Goal: Find contact information: Find contact information

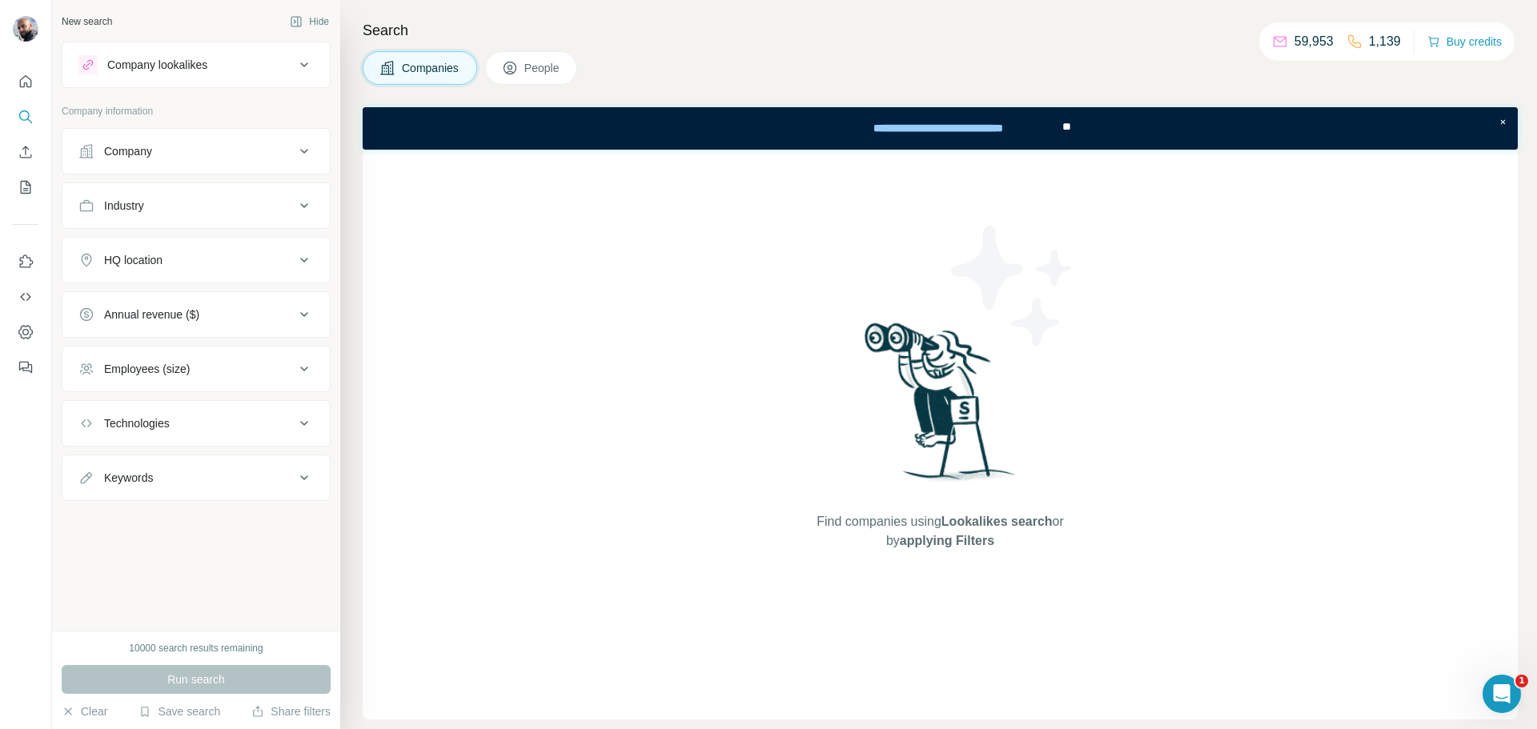
click at [542, 74] on span "People" at bounding box center [542, 68] width 37 height 16
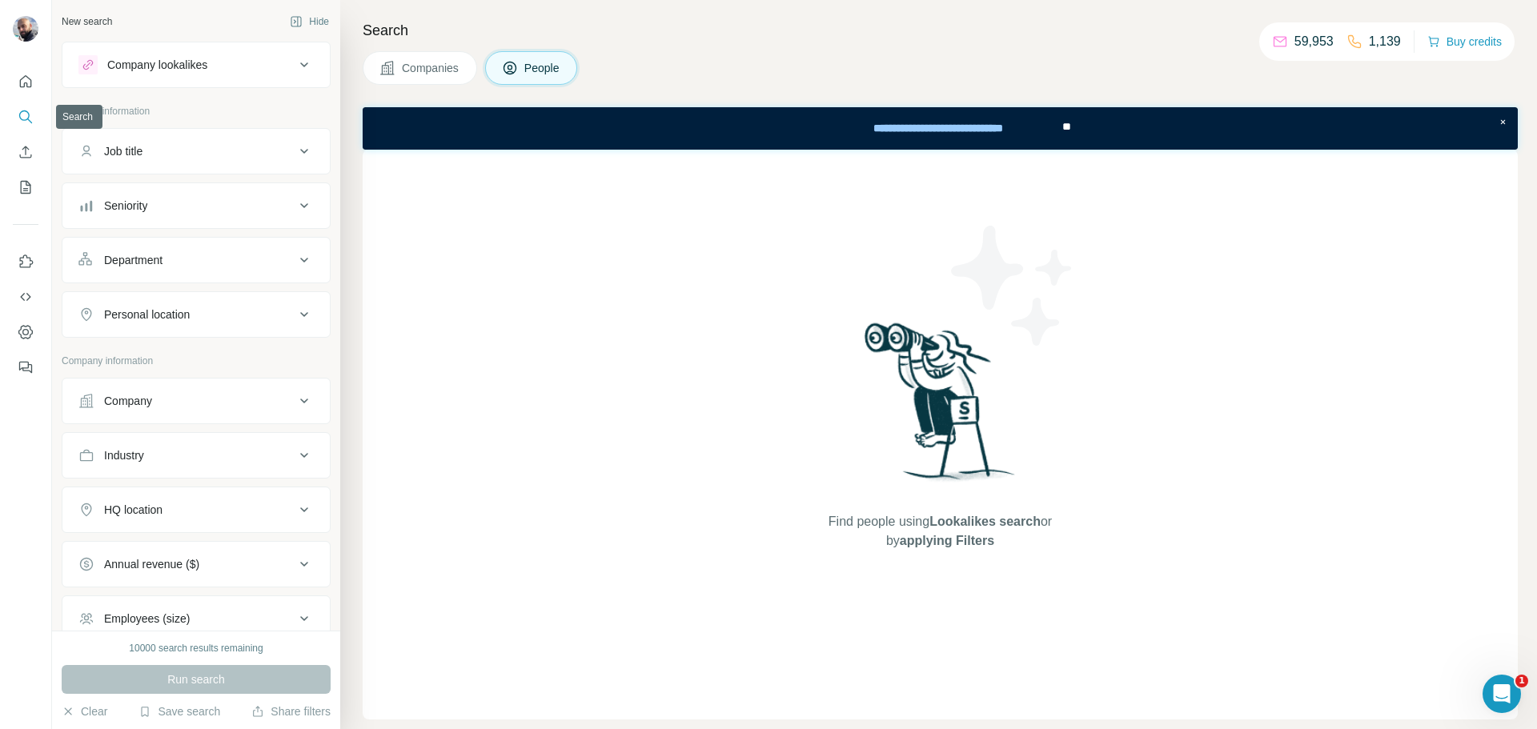
click at [23, 114] on icon "Search" at bounding box center [26, 117] width 16 height 16
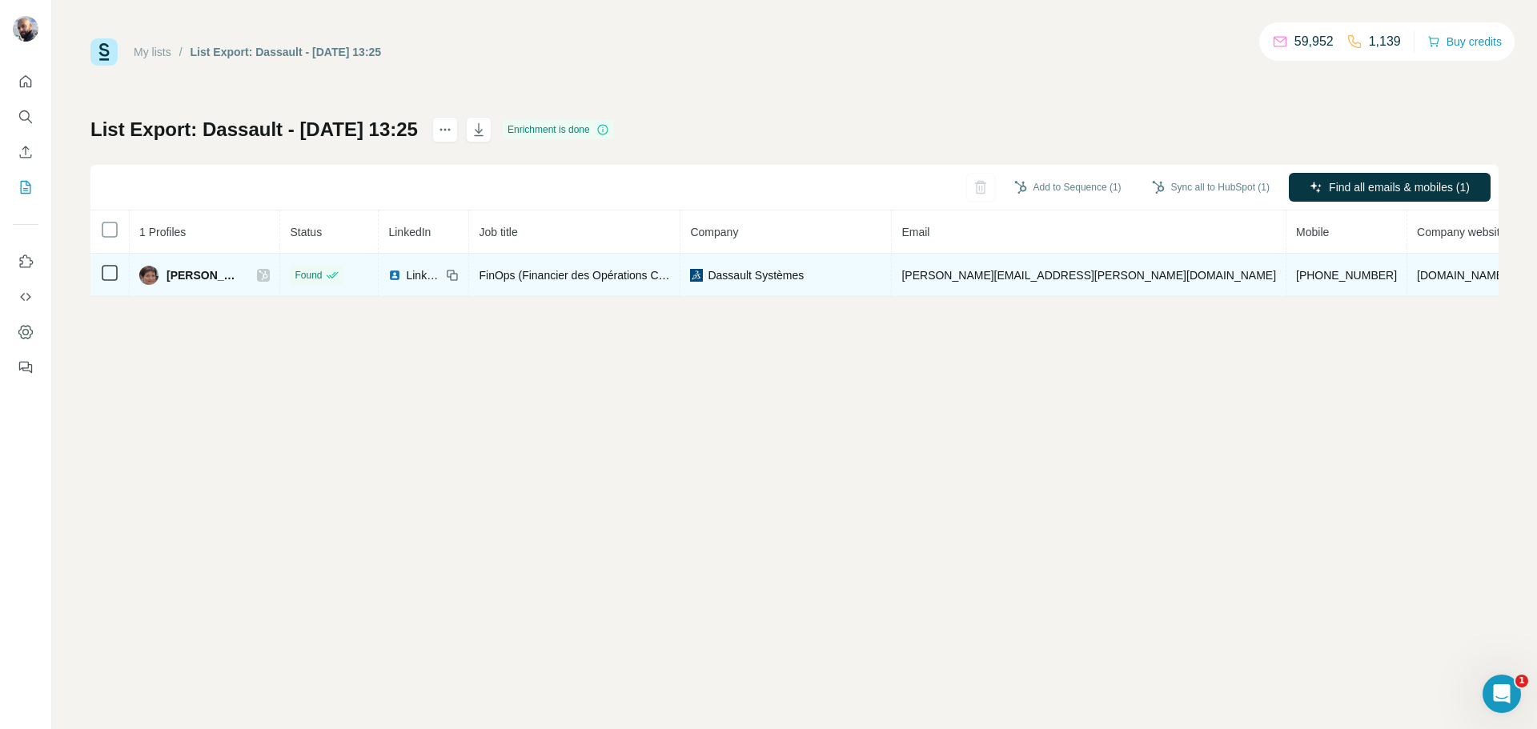
click at [1296, 280] on span "[PHONE_NUMBER]" at bounding box center [1346, 275] width 101 height 13
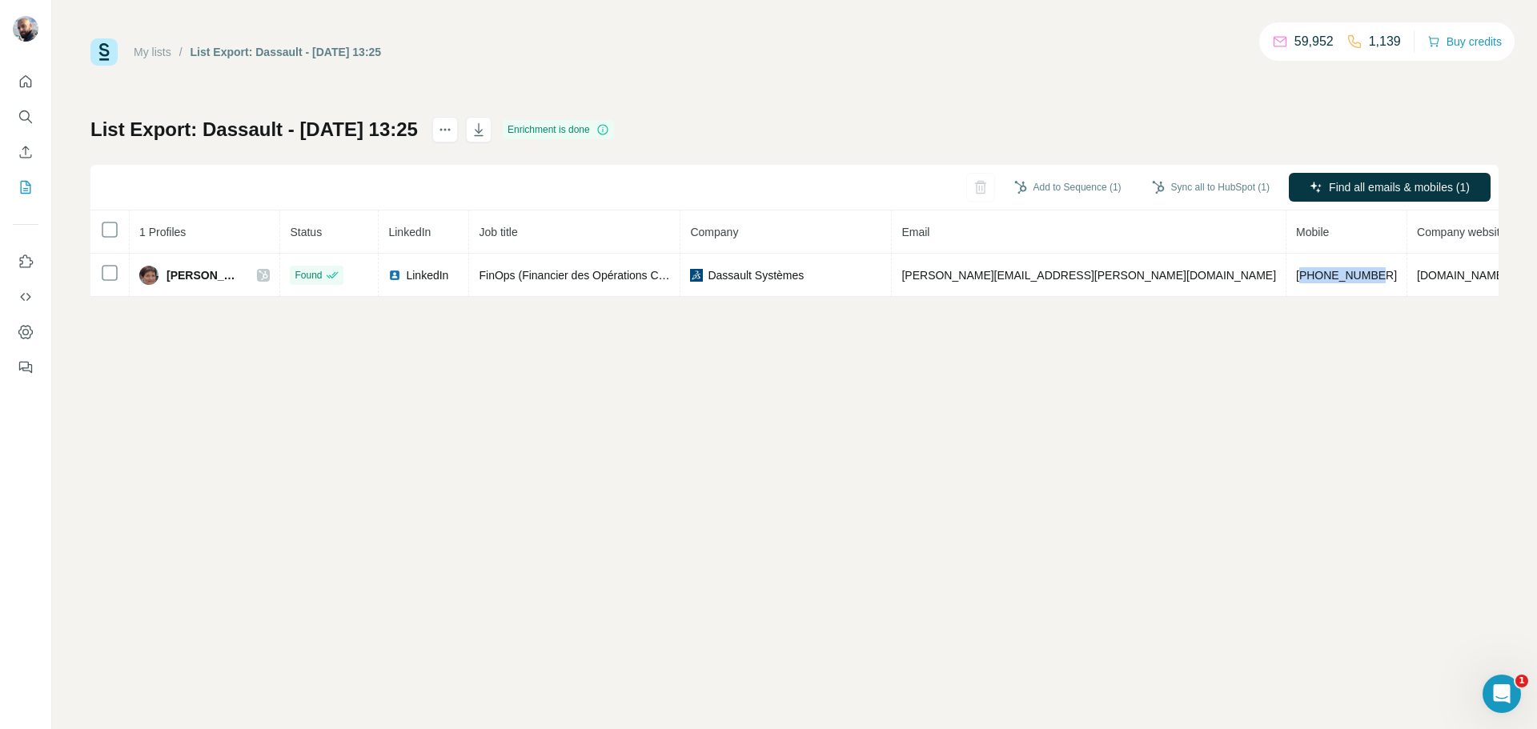
copy span "33646783911"
